Goal: Task Accomplishment & Management: Use online tool/utility

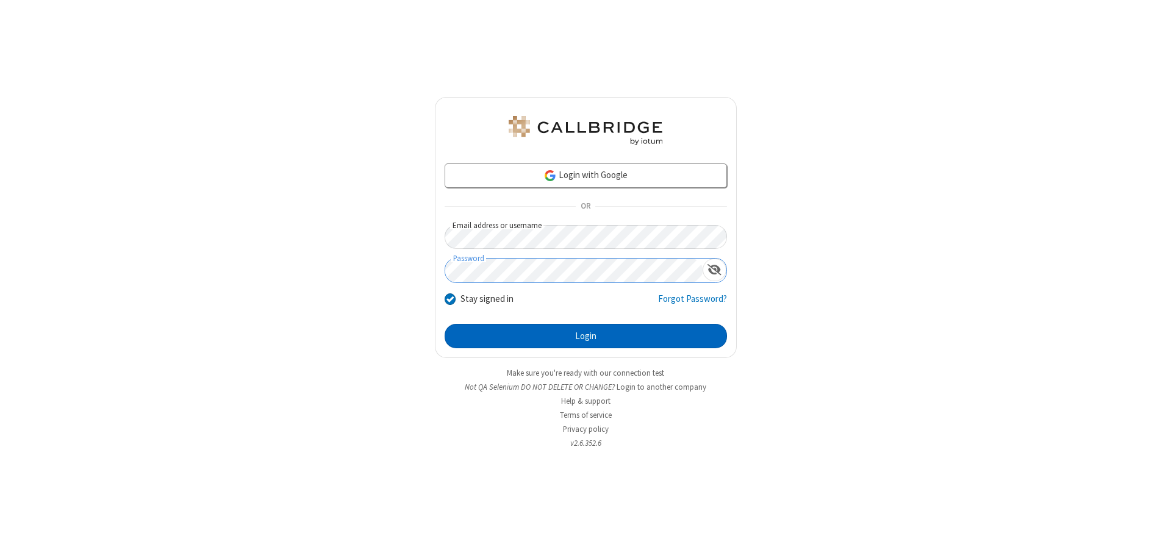
click at [586, 336] on button "Login" at bounding box center [586, 336] width 282 height 24
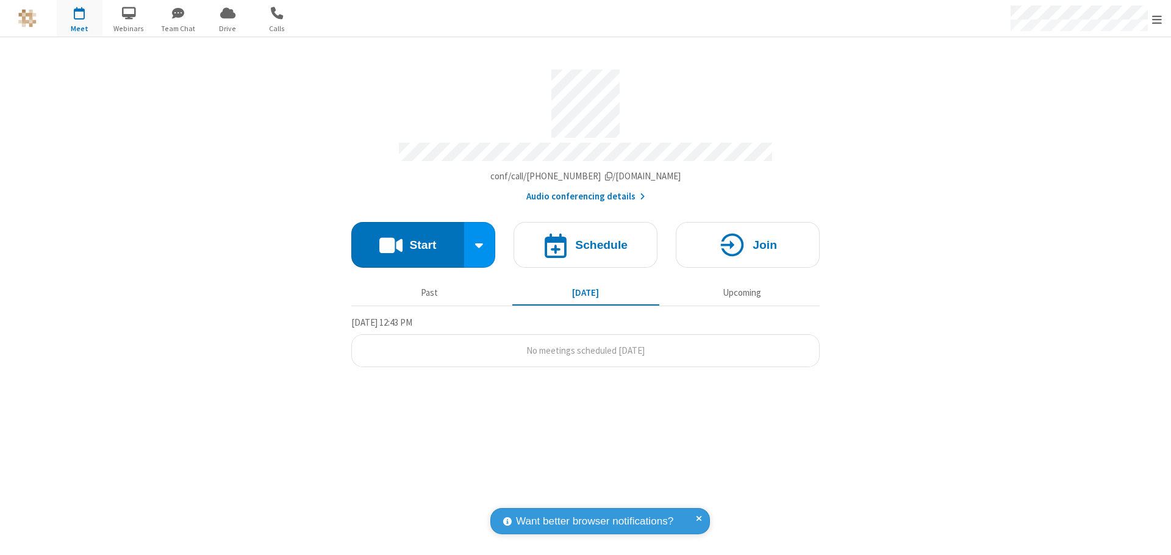
click at [407, 239] on button "Start" at bounding box center [407, 245] width 113 height 46
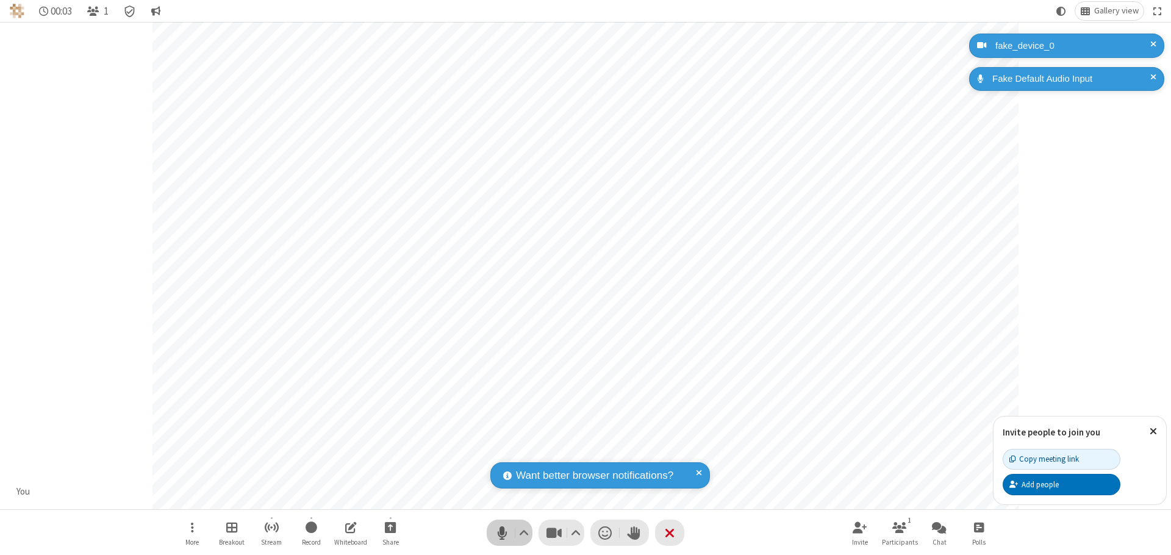
click at [502, 532] on span "Mute (⌘+Shift+A)" at bounding box center [502, 533] width 18 height 18
click at [502, 532] on span "Unmute (⌘+Shift+A)" at bounding box center [502, 533] width 18 height 18
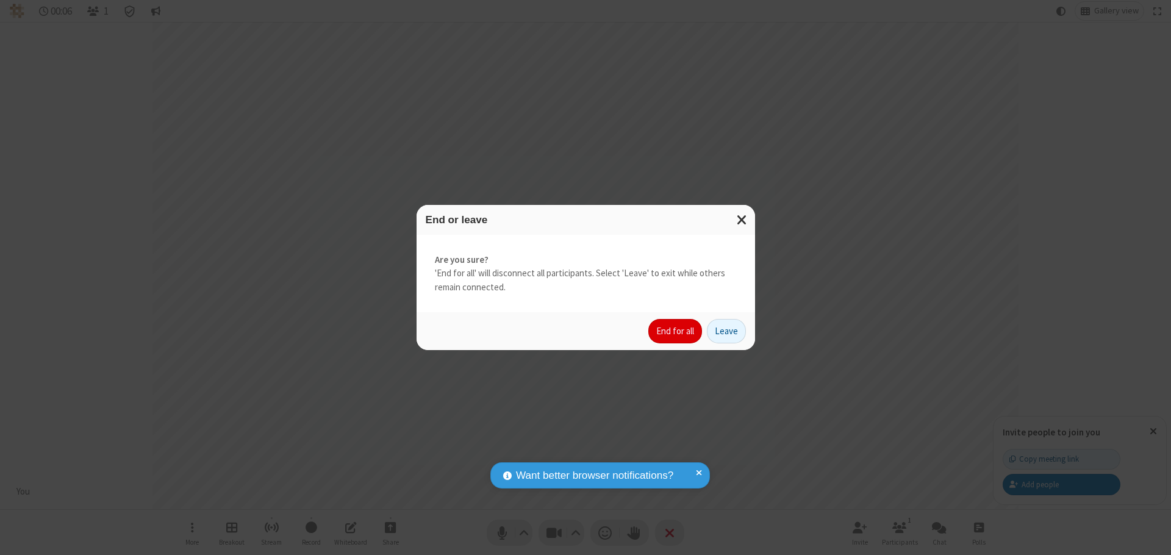
click at [676, 331] on button "End for all" at bounding box center [675, 331] width 54 height 24
